Goal: Check status: Check status

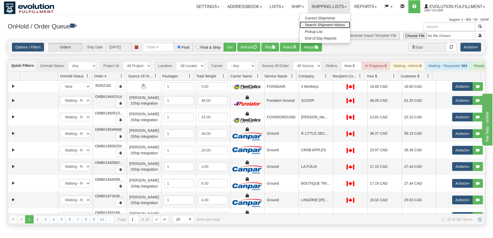
click at [312, 24] on span "Search Shipment History" at bounding box center [325, 25] width 40 height 4
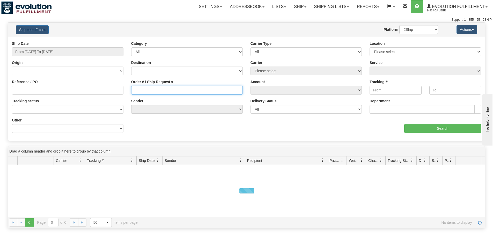
click at [156, 89] on input "Order # / Ship Request #" at bounding box center [186, 90] width 111 height 9
paste input "1Z662F4X6841031927"
type input "1Z662F4X6841031927"
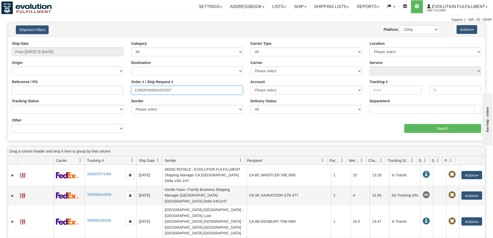
click at [134, 89] on input "1Z662F4X6841031927" at bounding box center [186, 90] width 111 height 9
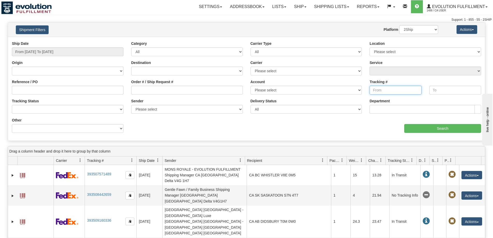
click at [381, 93] on input "Tracking #" at bounding box center [395, 90] width 52 height 9
paste input "1Z662F4X6841031927"
type input "1Z662F4X6841031927"
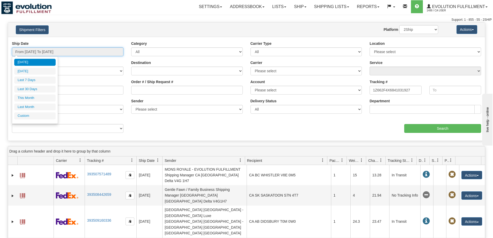
click at [54, 49] on input "From 09/23/2025 To 09/24/2025" at bounding box center [67, 51] width 111 height 9
click at [30, 91] on li "Last 30 Days" at bounding box center [34, 89] width 41 height 7
type input "From 08/26/2025 To 09/24/2025"
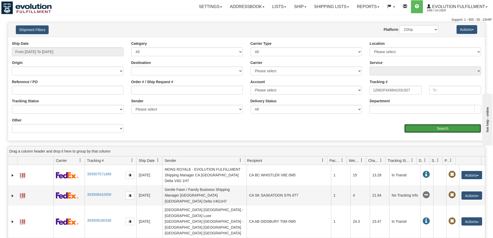
click at [444, 125] on input "Search" at bounding box center [442, 128] width 77 height 9
